Goal: Feedback & Contribution: Submit feedback/report problem

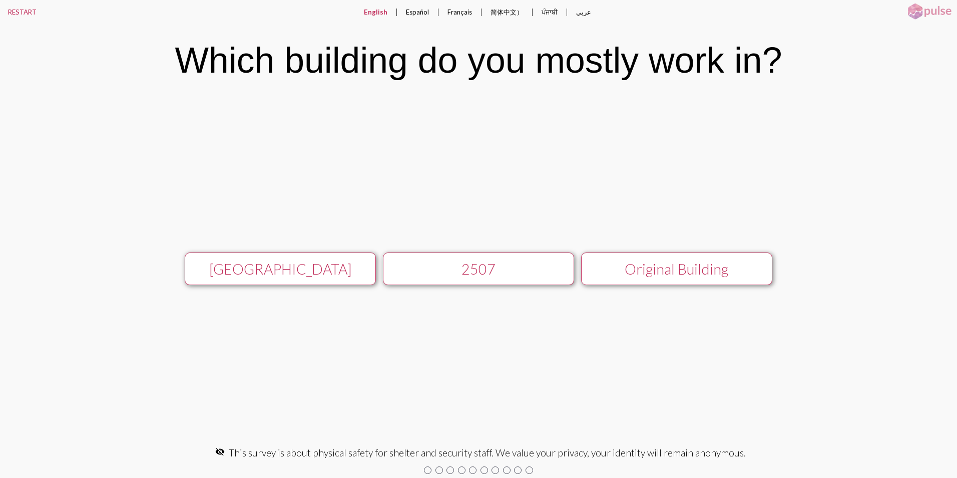
click at [710, 271] on div "Original Building" at bounding box center [676, 268] width 171 height 17
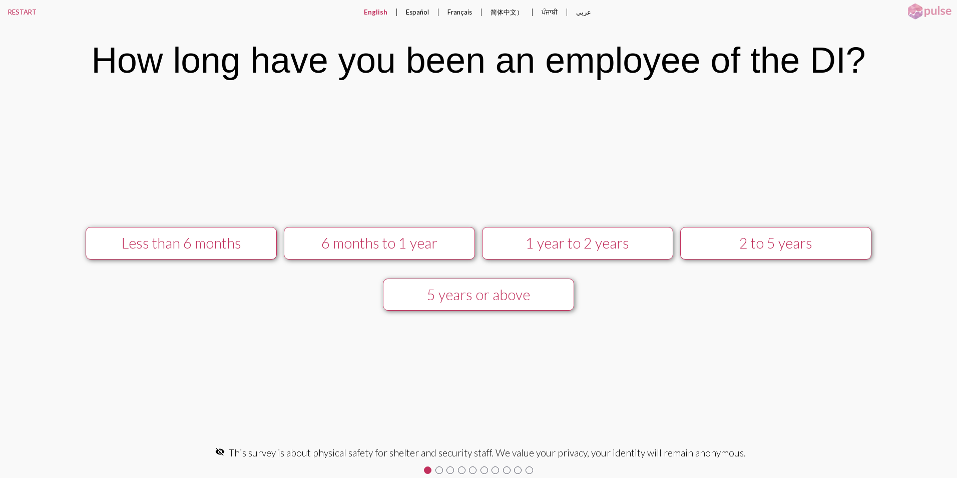
click at [571, 233] on button "1 year to 2 years" at bounding box center [577, 243] width 191 height 33
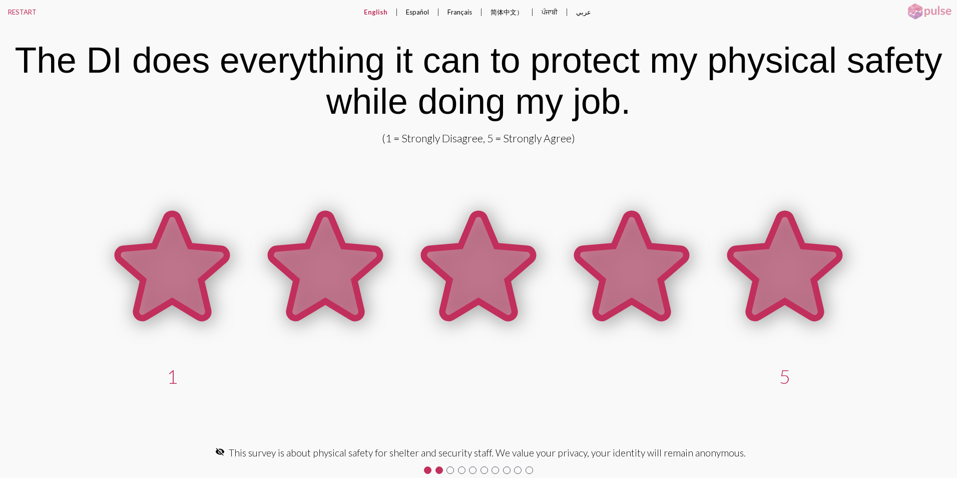
click at [764, 261] on icon at bounding box center [785, 266] width 109 height 104
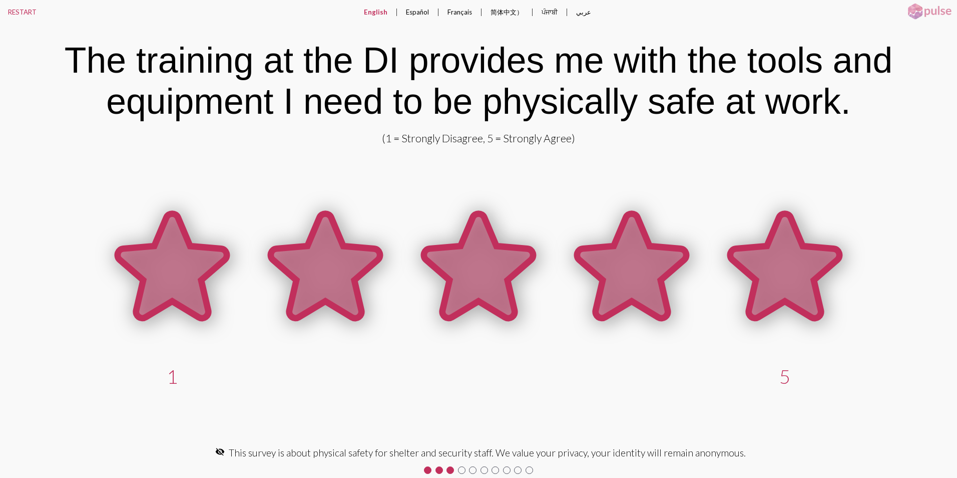
click at [764, 261] on icon at bounding box center [785, 266] width 109 height 104
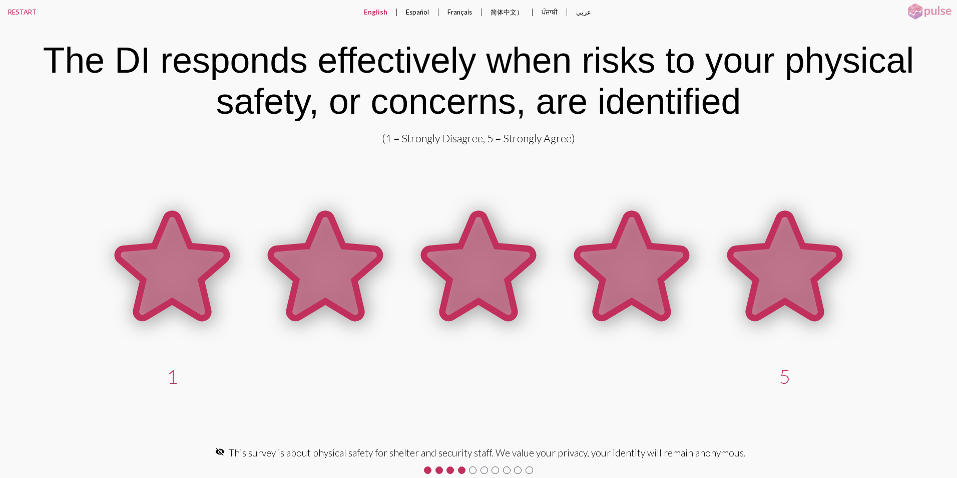
click at [764, 261] on icon at bounding box center [785, 266] width 109 height 104
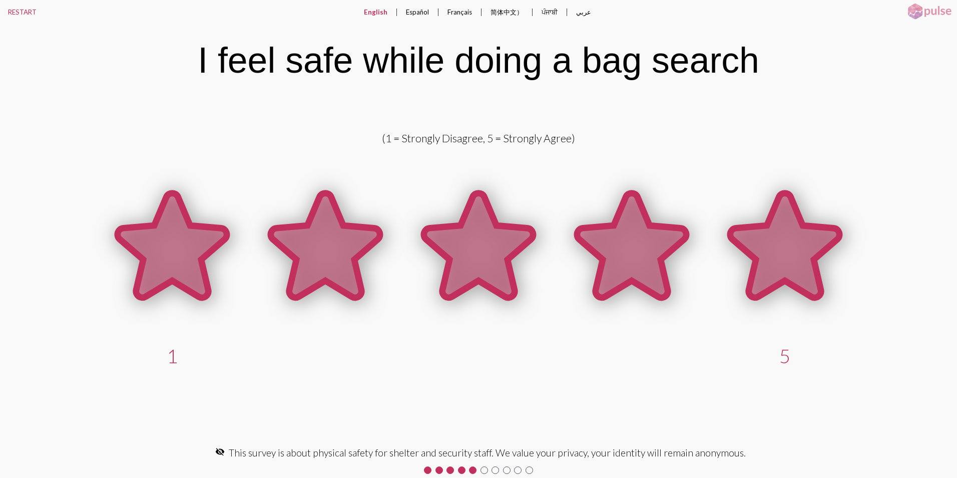
click at [761, 261] on icon at bounding box center [785, 245] width 109 height 104
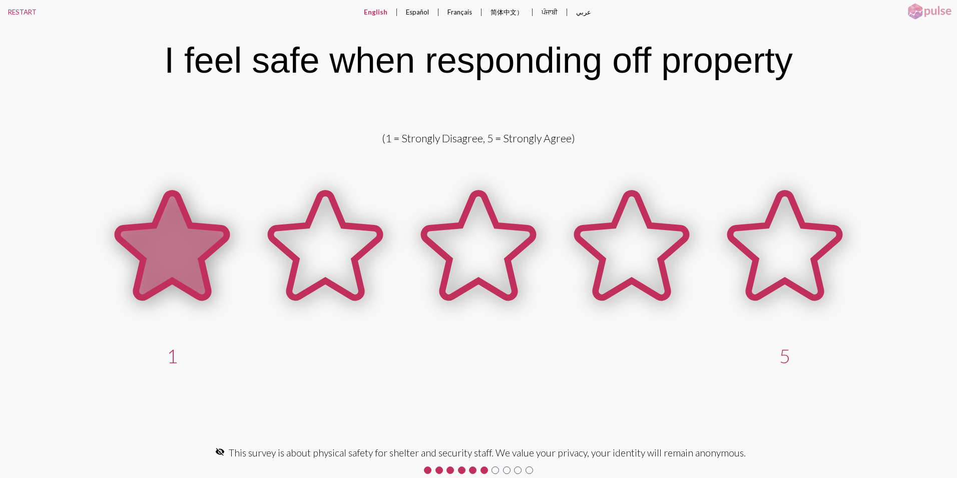
click at [181, 248] on icon at bounding box center [172, 245] width 109 height 104
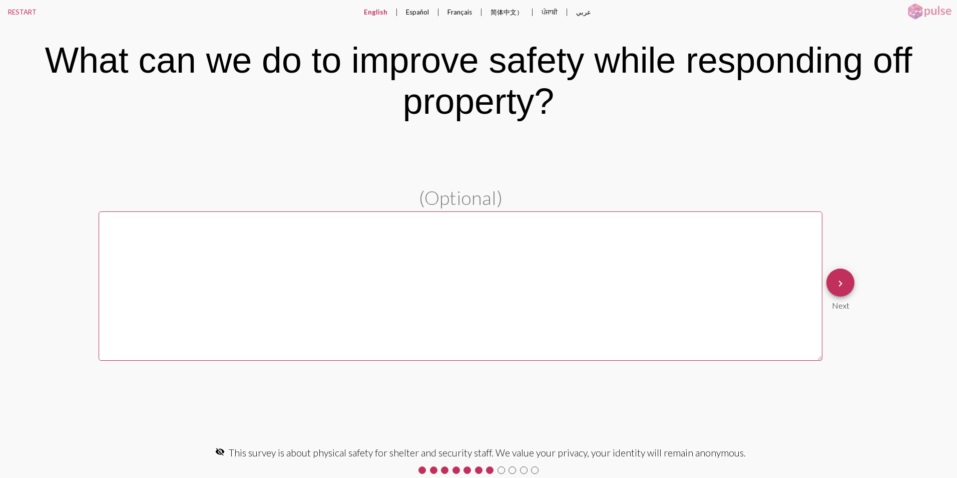
click at [307, 273] on textarea at bounding box center [461, 285] width 724 height 149
click at [310, 272] on textarea at bounding box center [461, 285] width 724 height 149
click at [387, 234] on textarea at bounding box center [461, 285] width 724 height 149
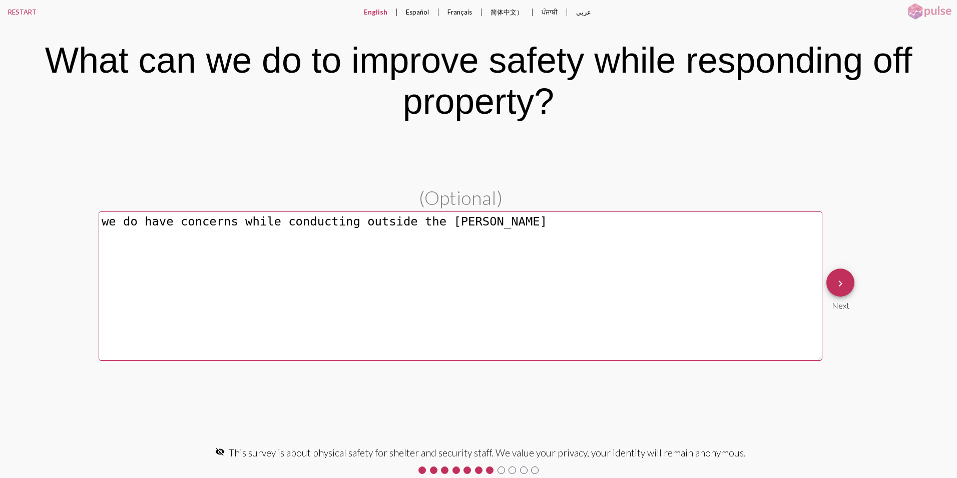
click at [343, 221] on textarea "we do have concerns while conducting outside the [PERSON_NAME]" at bounding box center [461, 285] width 724 height 149
click at [530, 219] on textarea "we do have concerns while conducting wellness checks outside the [PERSON_NAME]" at bounding box center [461, 285] width 724 height 149
click at [580, 220] on textarea "we do have concerns while conducting wellness checks outside the old [PERSON_NA…" at bounding box center [461, 285] width 724 height 149
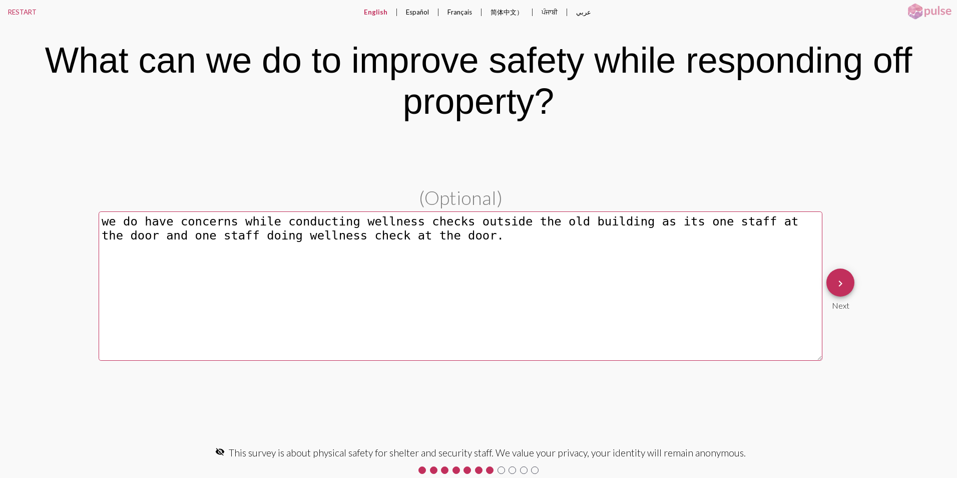
click at [400, 218] on textarea "we do have concerns while conducting wellness checks outside the old building a…" at bounding box center [461, 285] width 724 height 149
click at [405, 220] on textarea "we do have concerns while conducting wellness checks outside the old building a…" at bounding box center [461, 285] width 724 height 149
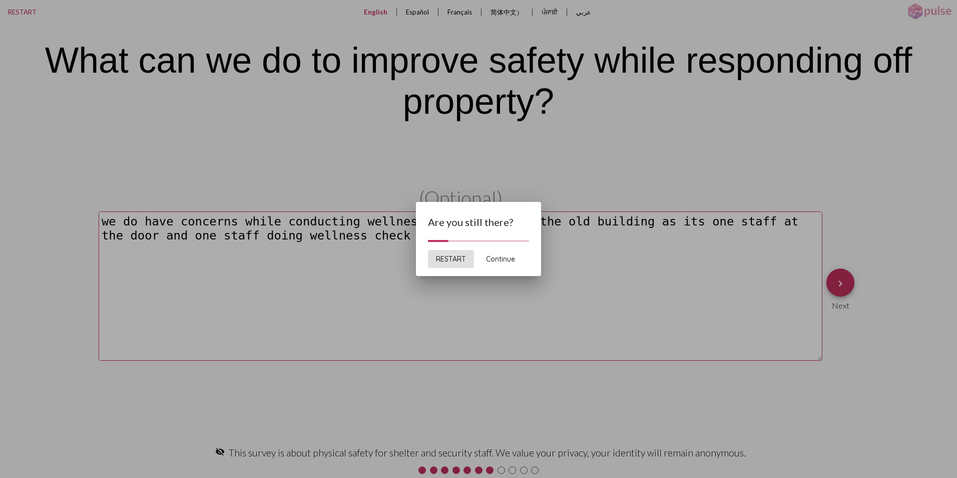
click at [495, 259] on span "Continue" at bounding box center [500, 258] width 29 height 9
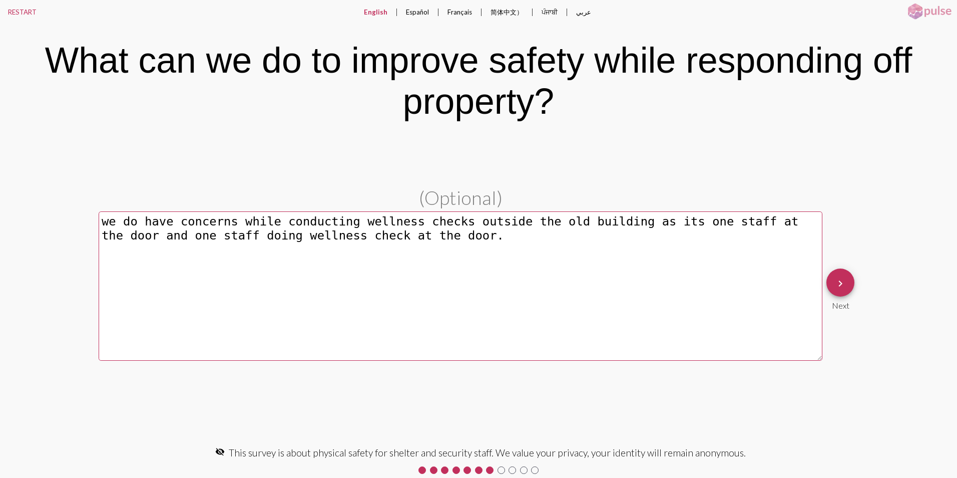
click at [800, 223] on textarea "we do have concerns while conducting wellness checks outside the old building a…" at bounding box center [461, 285] width 724 height 149
click at [487, 235] on textarea "we do have concerns while conducting wellness checks outside the old building a…" at bounding box center [461, 285] width 724 height 149
type textarea "we do have concerns while conducting wellness checks outside the old building a…"
click at [841, 287] on mat-icon "keyboard_arrow_right" at bounding box center [841, 283] width 12 height 12
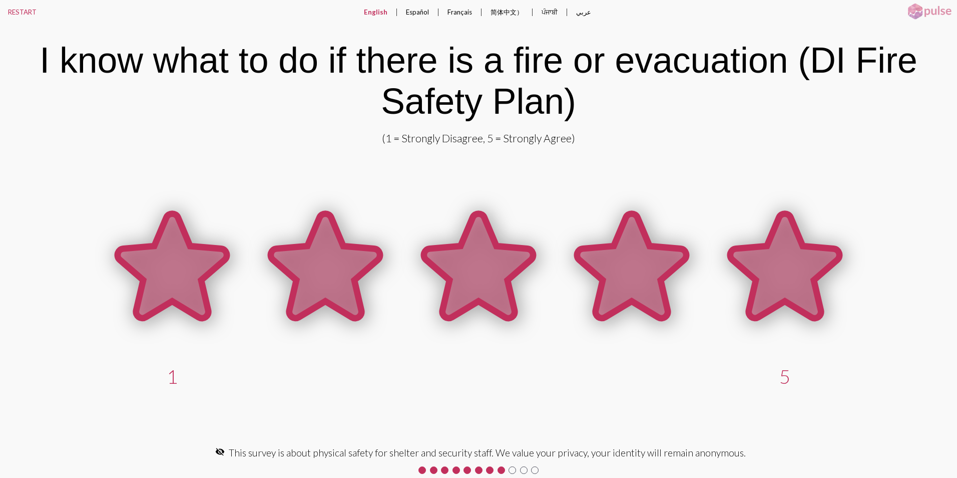
click at [792, 283] on icon at bounding box center [785, 266] width 109 height 104
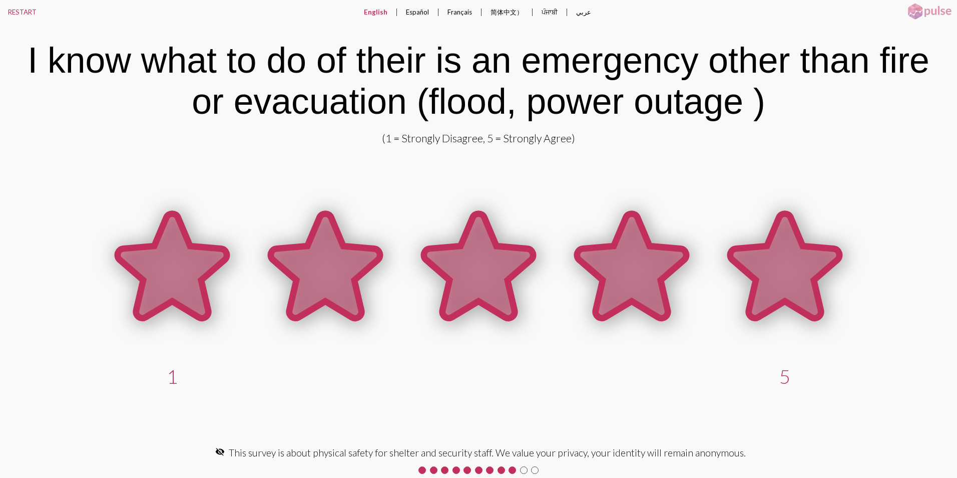
click at [791, 282] on icon at bounding box center [785, 266] width 109 height 104
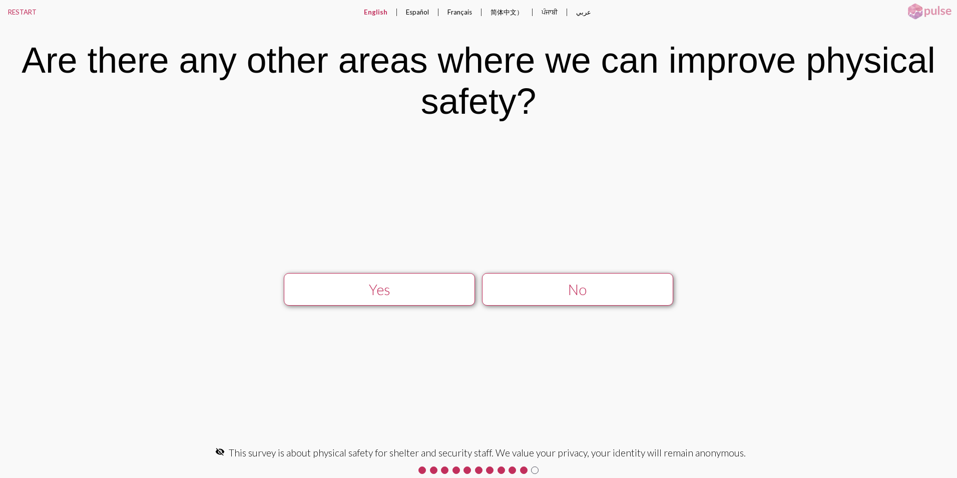
click at [540, 282] on div "No" at bounding box center [577, 289] width 171 height 17
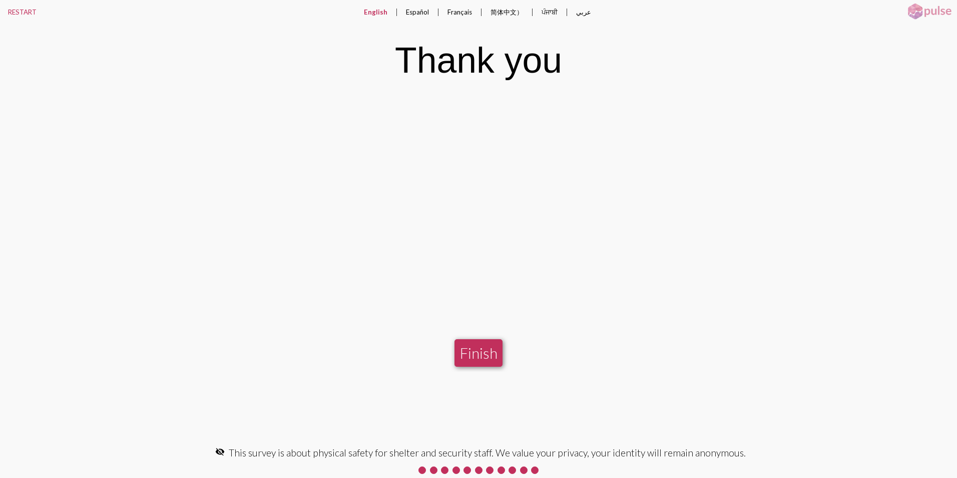
click at [487, 350] on button "Finish" at bounding box center [479, 353] width 48 height 28
